Goal: Information Seeking & Learning: Learn about a topic

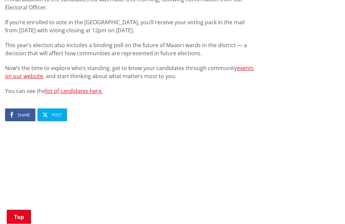
scroll to position [466, 0]
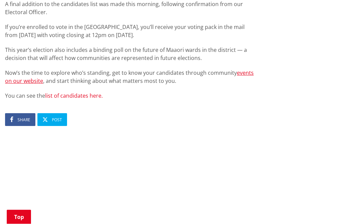
click at [81, 92] on link "list of candidates here." at bounding box center [74, 95] width 58 height 7
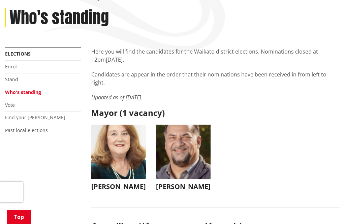
scroll to position [87, 0]
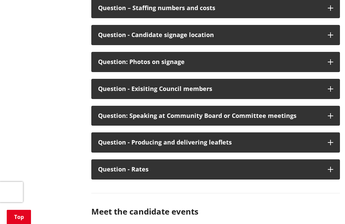
scroll to position [3333, 0]
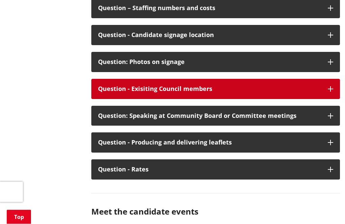
click at [338, 99] on button "Question - Exisiting Council members" at bounding box center [215, 89] width 249 height 20
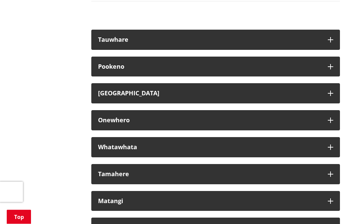
scroll to position [3676, 0]
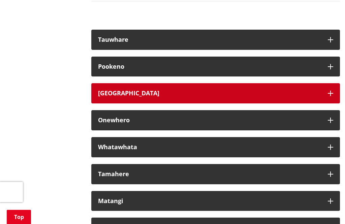
click at [332, 104] on button "[GEOGRAPHIC_DATA]" at bounding box center [215, 93] width 249 height 20
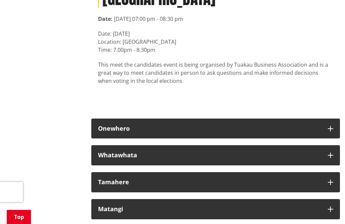
scroll to position [3821, 0]
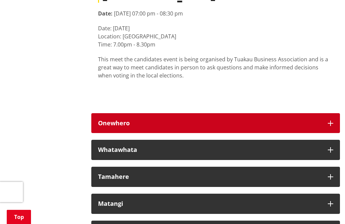
click at [331, 126] on icon "button" at bounding box center [330, 123] width 5 height 5
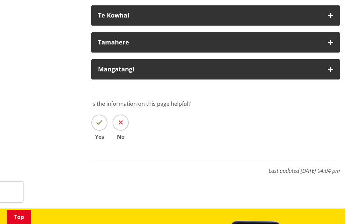
scroll to position [4257, 0]
